Goal: Transaction & Acquisition: Purchase product/service

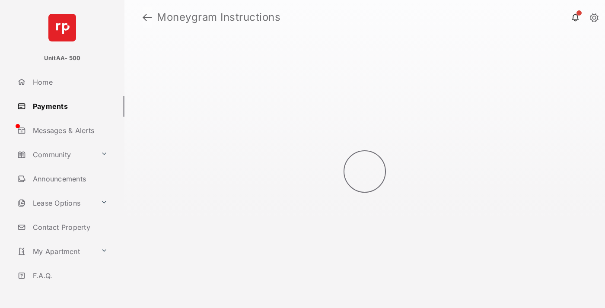
click at [147, 17] on link at bounding box center [147, 17] width 9 height 21
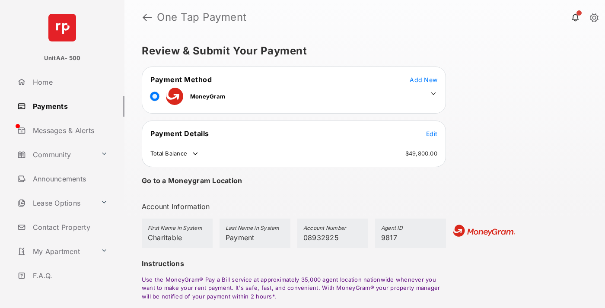
click at [431, 133] on span "Edit" at bounding box center [431, 133] width 11 height 7
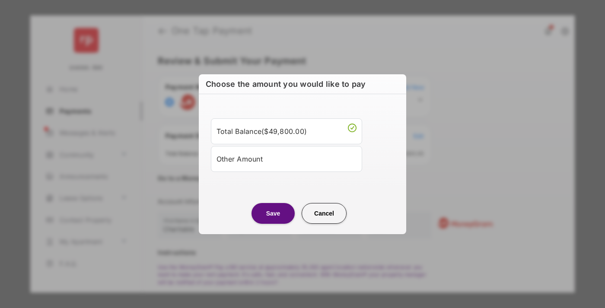
click at [286, 158] on div "Other Amount" at bounding box center [286, 159] width 140 height 15
type input "****"
click at [273, 224] on button "Save" at bounding box center [272, 213] width 43 height 21
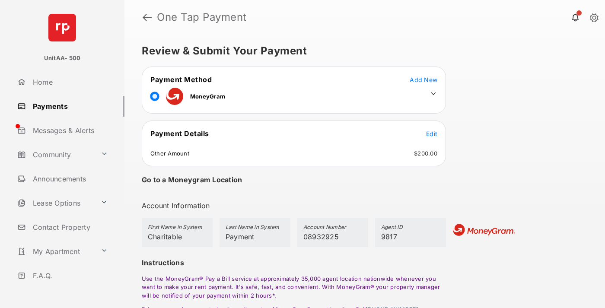
click at [433, 94] on icon at bounding box center [433, 94] width 8 height 8
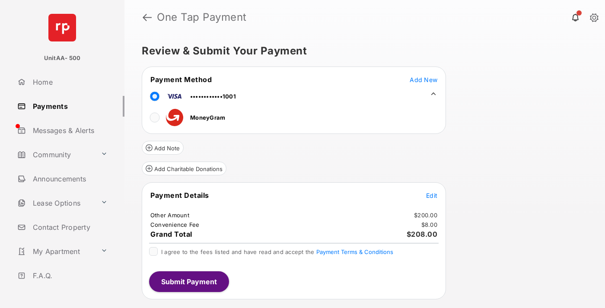
click at [184, 168] on button "Add Charitable Donations" at bounding box center [184, 169] width 85 height 14
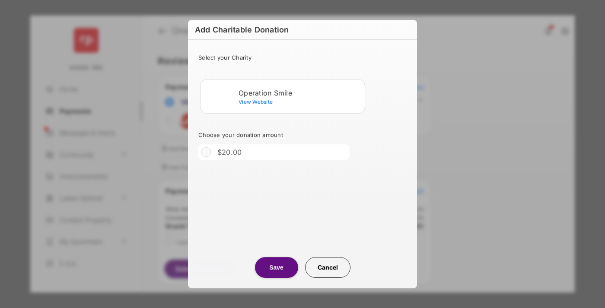
click at [300, 92] on div "Operation Smile" at bounding box center [299, 93] width 123 height 8
click at [276, 267] on button "Save" at bounding box center [276, 267] width 43 height 21
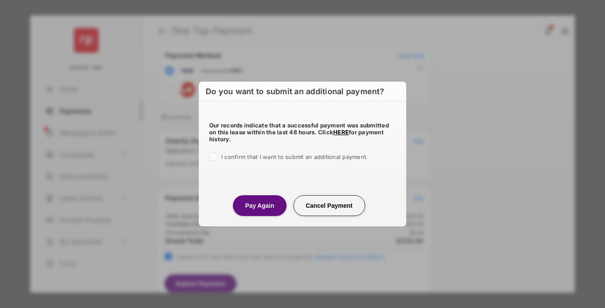
click at [259, 205] on button "Pay Again" at bounding box center [259, 205] width 53 height 21
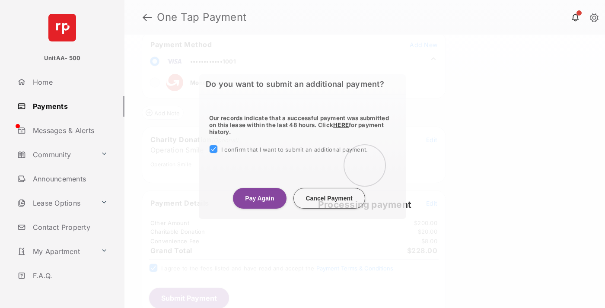
scroll to position [35, 0]
